Goal: Task Accomplishment & Management: Manage account settings

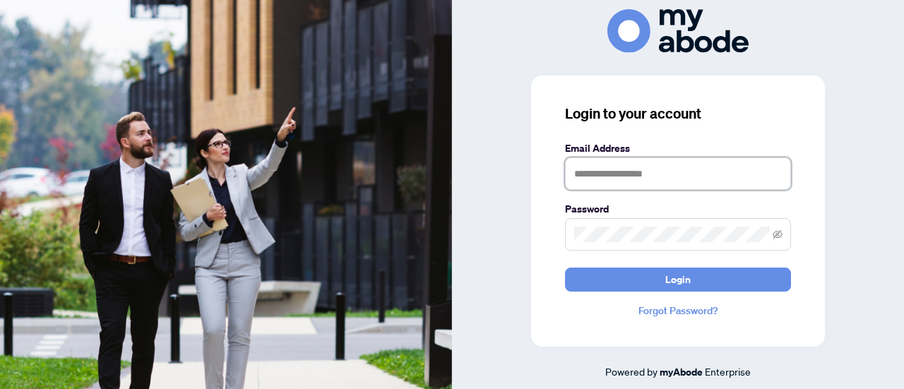
click at [688, 182] on input "text" at bounding box center [678, 174] width 226 height 33
type input "**********"
click at [780, 241] on span at bounding box center [778, 235] width 10 height 16
click at [777, 235] on icon "eye-invisible" at bounding box center [778, 234] width 10 height 8
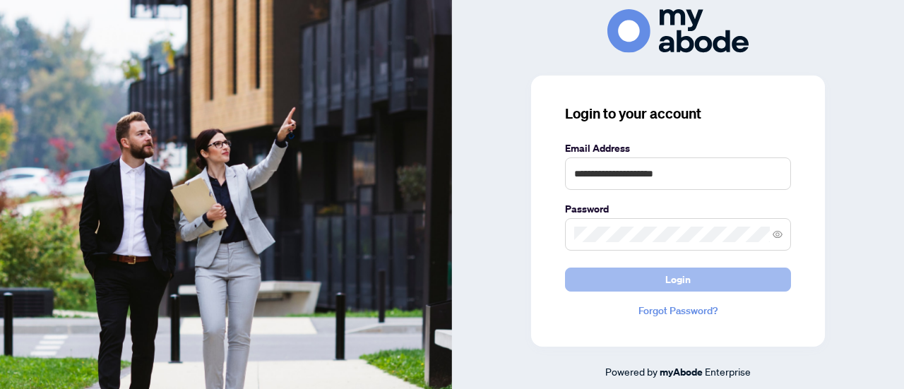
click at [687, 277] on span "Login" at bounding box center [678, 280] width 25 height 23
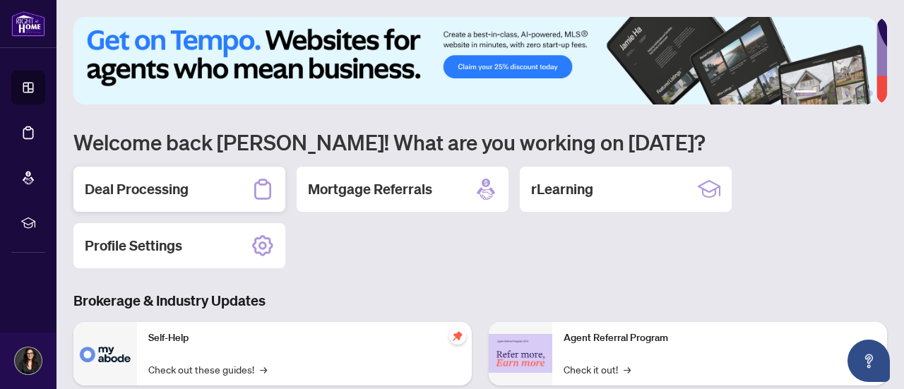
click at [177, 191] on h2 "Deal Processing" at bounding box center [137, 189] width 104 height 20
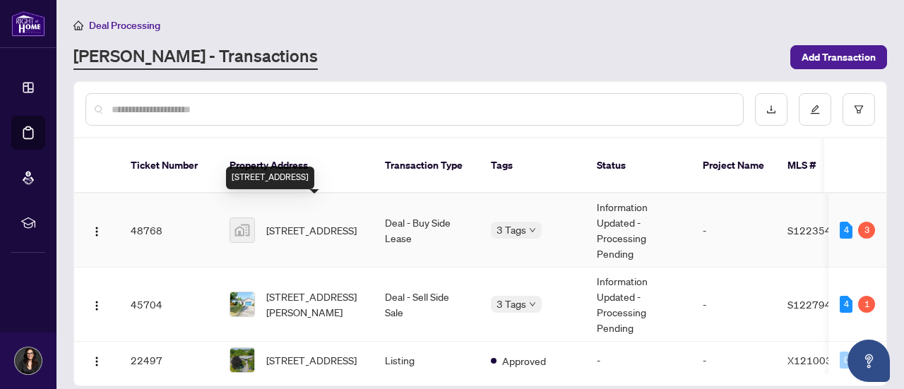
click at [297, 223] on span "[STREET_ADDRESS]" at bounding box center [311, 231] width 90 height 16
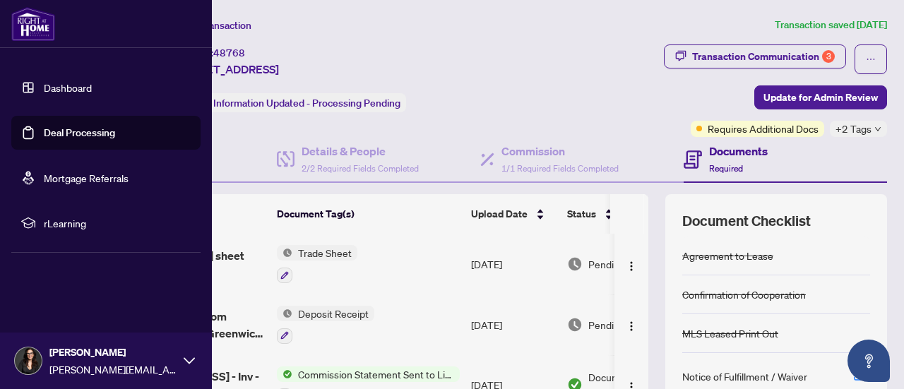
click at [61, 83] on link "Dashboard" at bounding box center [68, 87] width 48 height 13
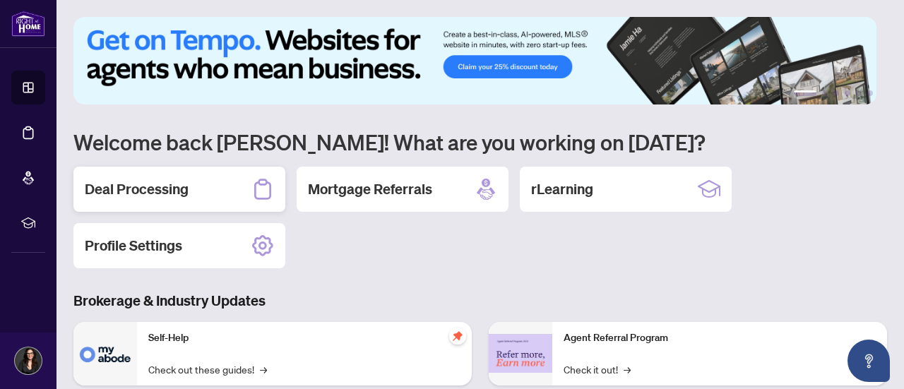
click at [156, 193] on h2 "Deal Processing" at bounding box center [137, 189] width 104 height 20
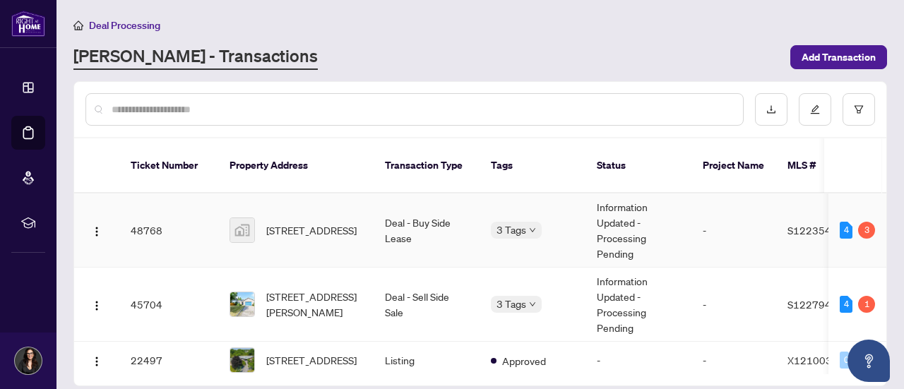
scroll to position [14, 0]
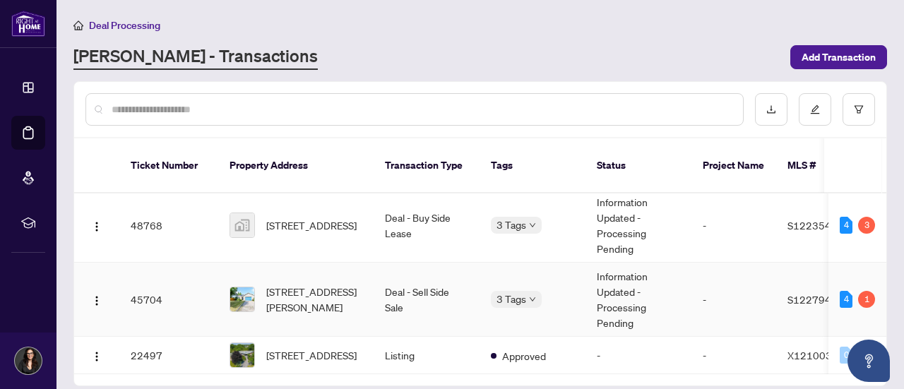
click at [350, 284] on span "4 Elizabeth St, Barrie, Ontario L4N 6L8, Canada" at bounding box center [314, 299] width 96 height 31
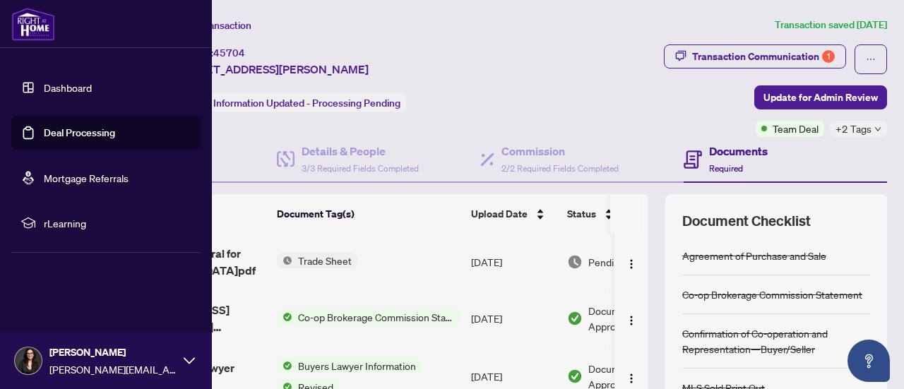
click at [73, 85] on link "Dashboard" at bounding box center [68, 87] width 48 height 13
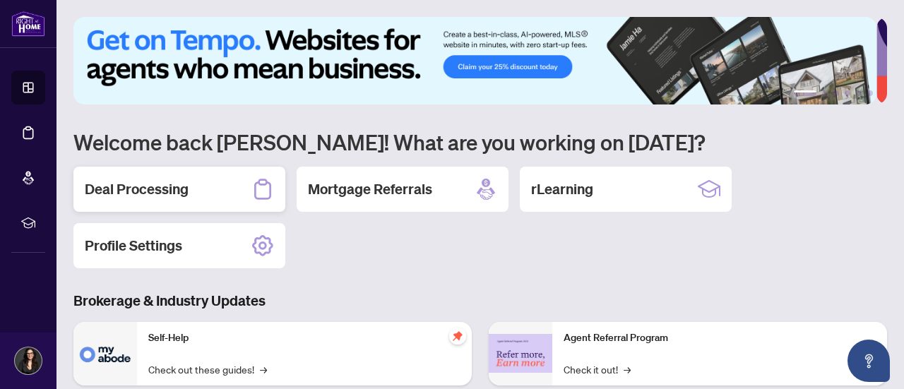
click at [178, 187] on h2 "Deal Processing" at bounding box center [137, 189] width 104 height 20
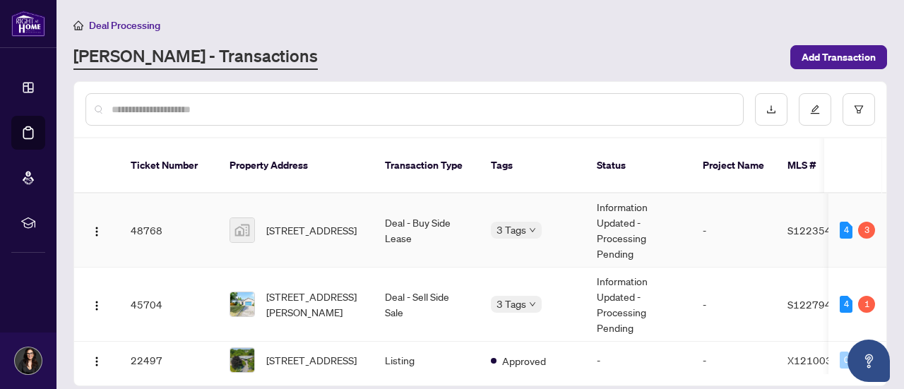
scroll to position [14, 0]
